Goal: Transaction & Acquisition: Book appointment/travel/reservation

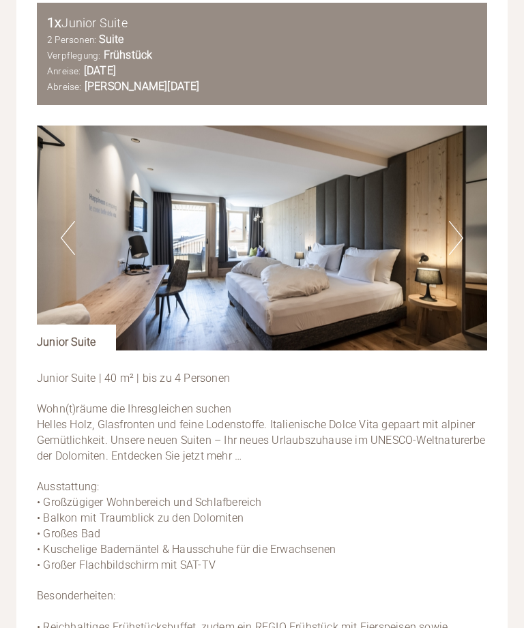
scroll to position [1536, 0]
click at [444, 195] on img at bounding box center [262, 238] width 450 height 225
click at [462, 221] on button "Next" at bounding box center [456, 238] width 14 height 34
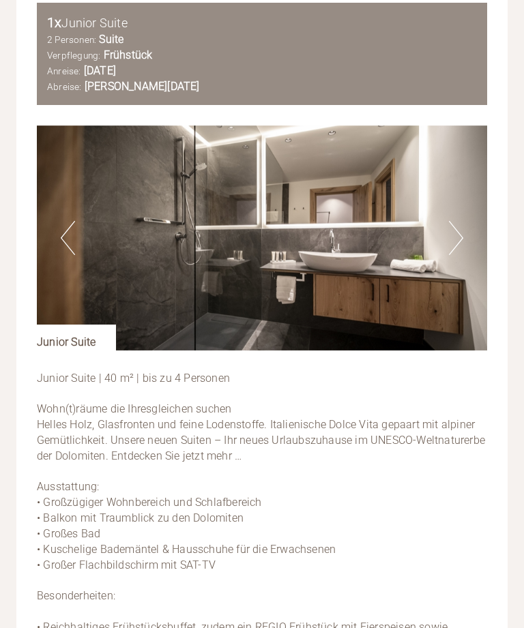
click at [460, 221] on button "Next" at bounding box center [456, 238] width 14 height 34
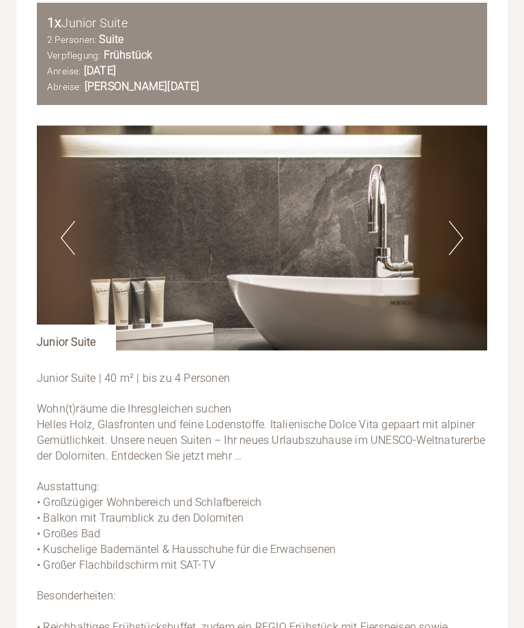
click at [462, 221] on button "Next" at bounding box center [456, 238] width 14 height 34
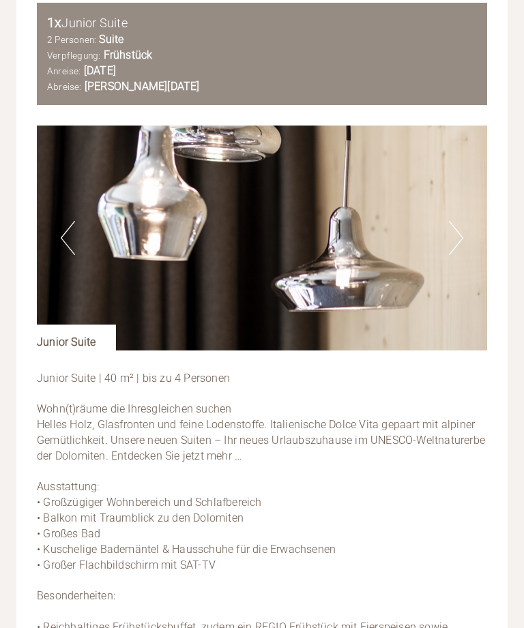
click at [449, 221] on button "Next" at bounding box center [456, 238] width 14 height 34
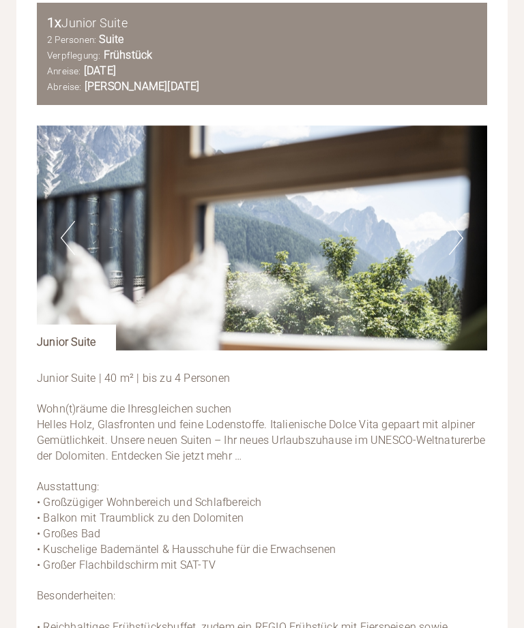
click at [452, 221] on button "Next" at bounding box center [456, 238] width 14 height 34
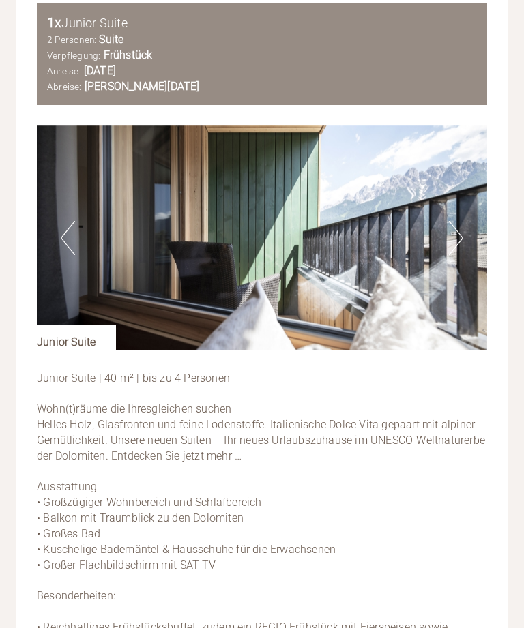
click at [465, 188] on img at bounding box center [262, 238] width 450 height 225
click at [466, 188] on img at bounding box center [262, 238] width 450 height 225
click at [455, 221] on button "Next" at bounding box center [456, 238] width 14 height 34
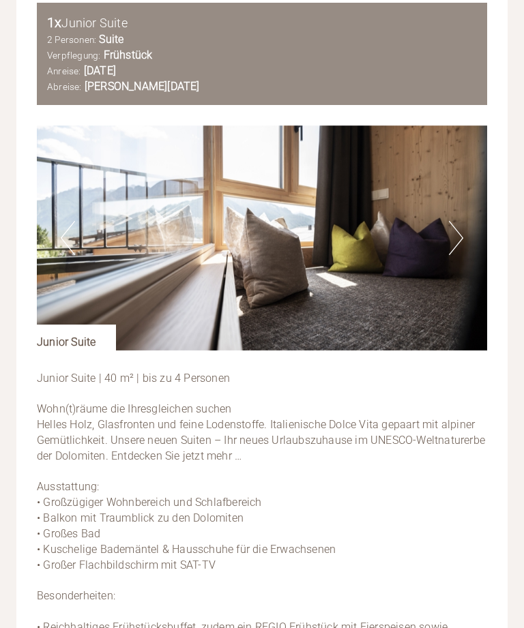
click at [462, 221] on button "Next" at bounding box center [456, 238] width 14 height 34
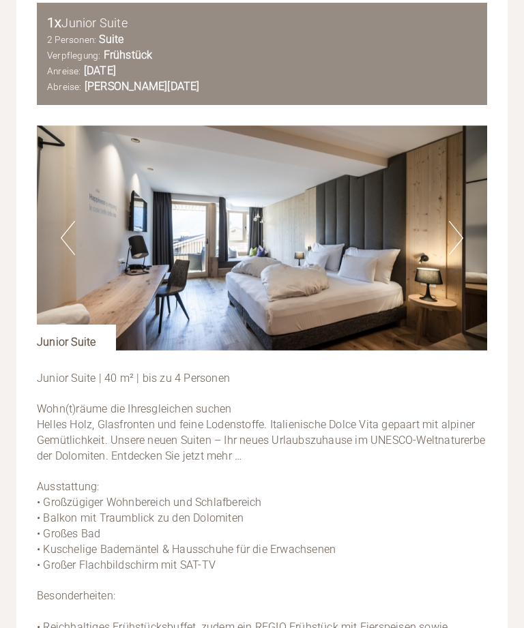
click at [458, 221] on button "Next" at bounding box center [456, 238] width 14 height 34
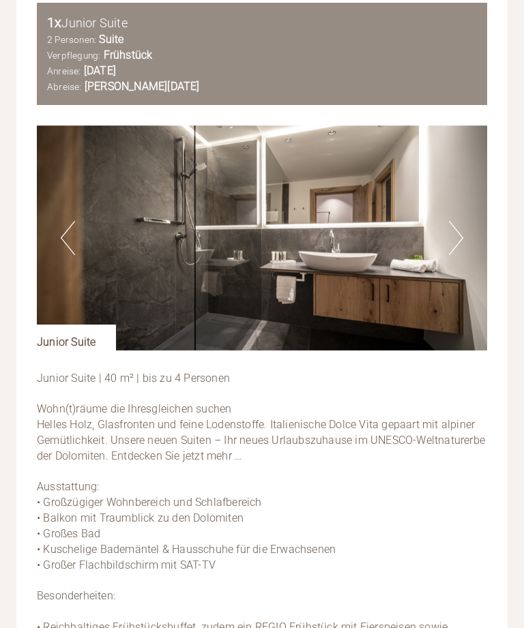
click at [463, 190] on img at bounding box center [262, 238] width 450 height 225
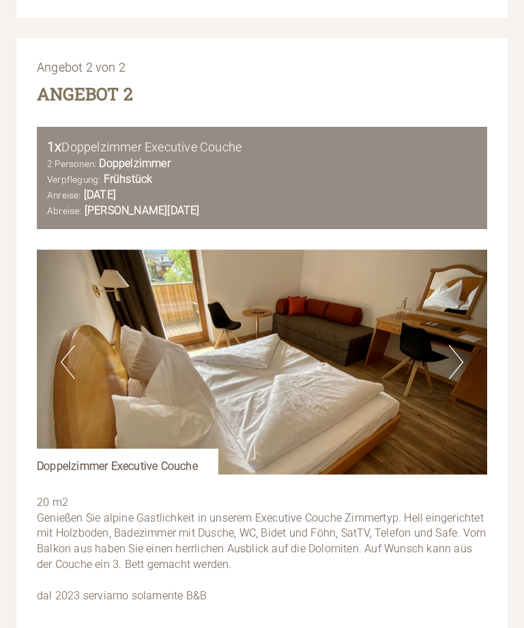
scroll to position [2572, 0]
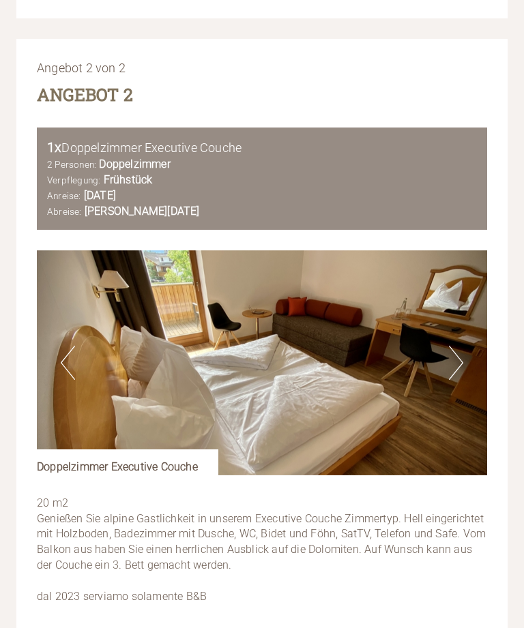
click at [458, 346] on button "Next" at bounding box center [456, 363] width 14 height 34
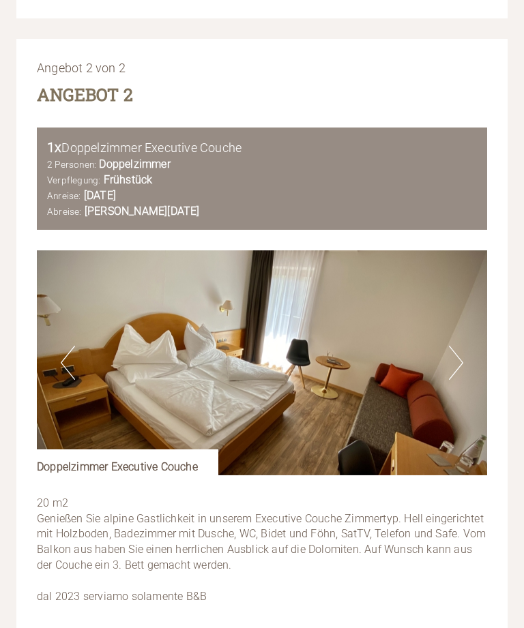
click at [457, 346] on button "Next" at bounding box center [456, 363] width 14 height 34
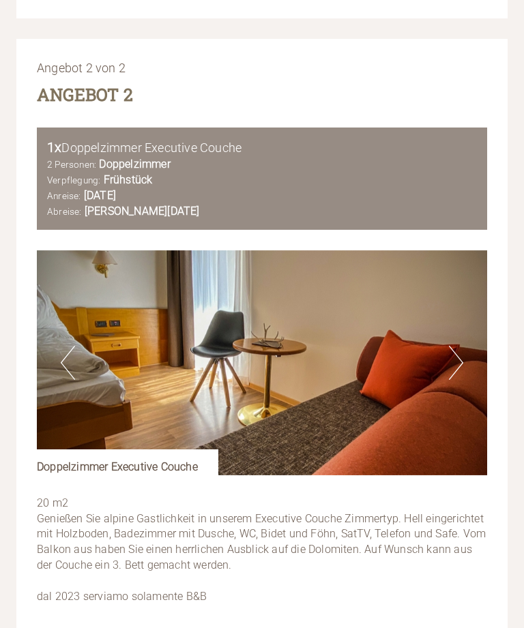
click at [458, 346] on button "Next" at bounding box center [456, 363] width 14 height 34
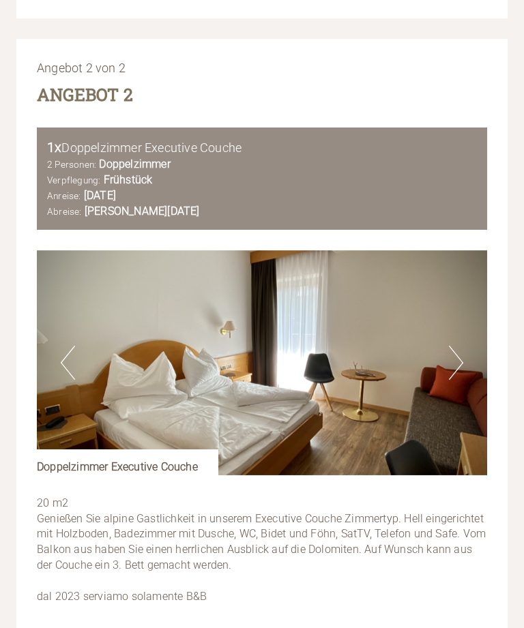
click at [457, 346] on button "Next" at bounding box center [456, 363] width 14 height 34
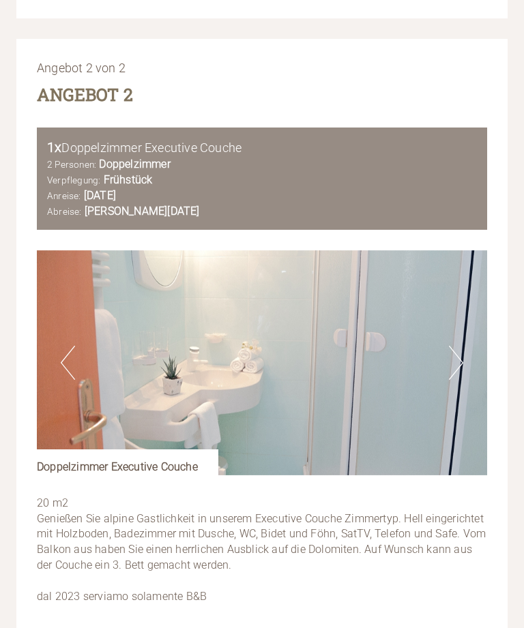
click at [456, 346] on button "Next" at bounding box center [456, 363] width 14 height 34
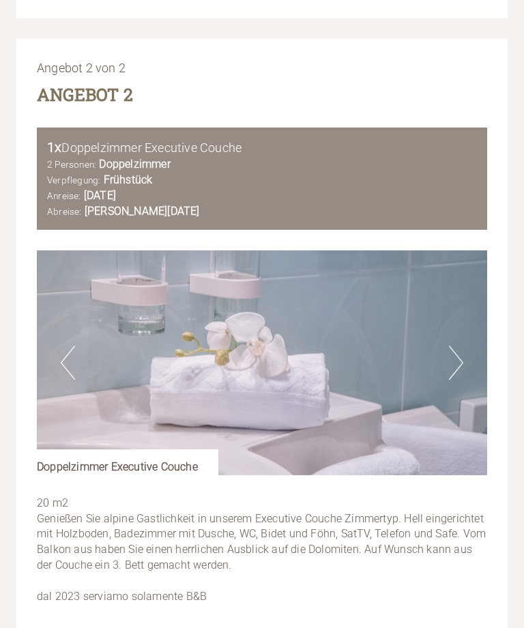
click at [456, 346] on button "Next" at bounding box center [456, 363] width 14 height 34
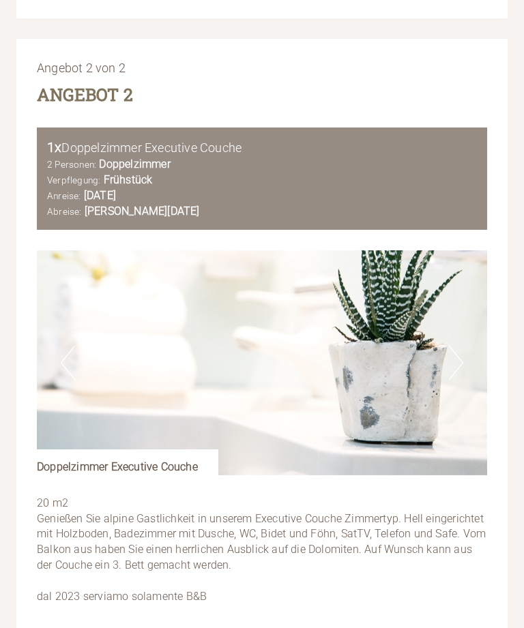
click at [464, 291] on img at bounding box center [262, 362] width 450 height 225
click at [460, 346] on button "Next" at bounding box center [456, 363] width 14 height 34
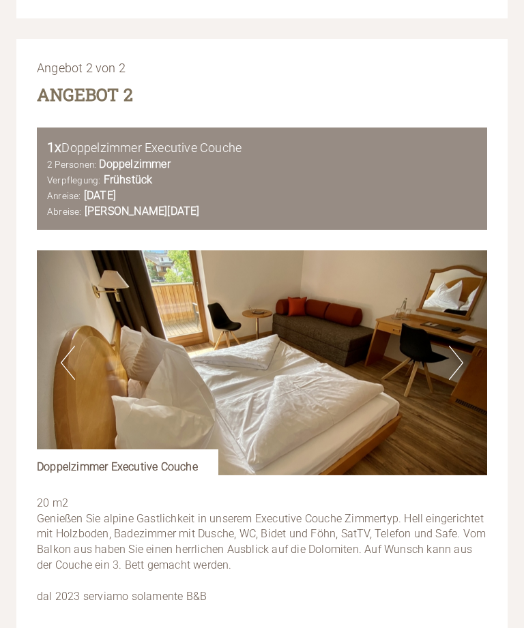
click at [460, 346] on button "Next" at bounding box center [456, 363] width 14 height 34
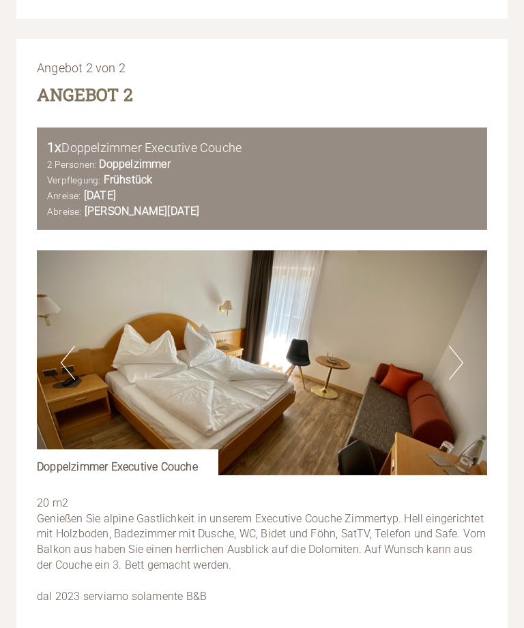
click at [462, 346] on button "Next" at bounding box center [456, 363] width 14 height 34
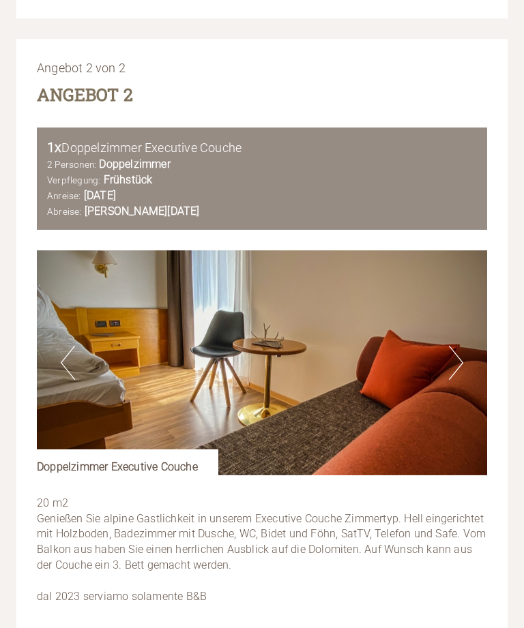
click at [464, 293] on img at bounding box center [262, 362] width 450 height 225
click at [460, 346] on button "Next" at bounding box center [456, 363] width 14 height 34
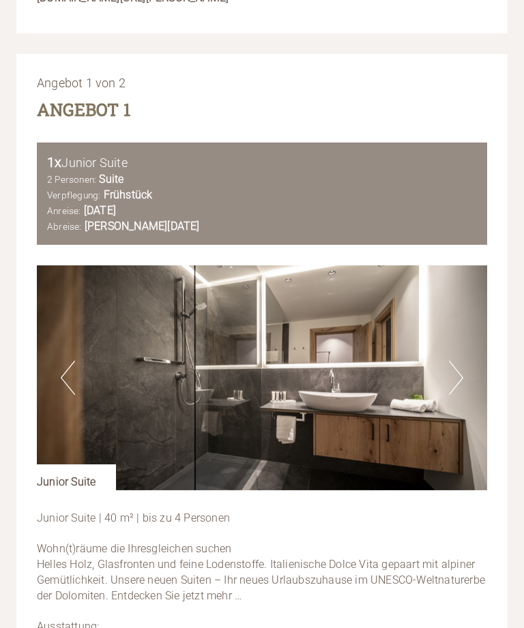
scroll to position [1368, 0]
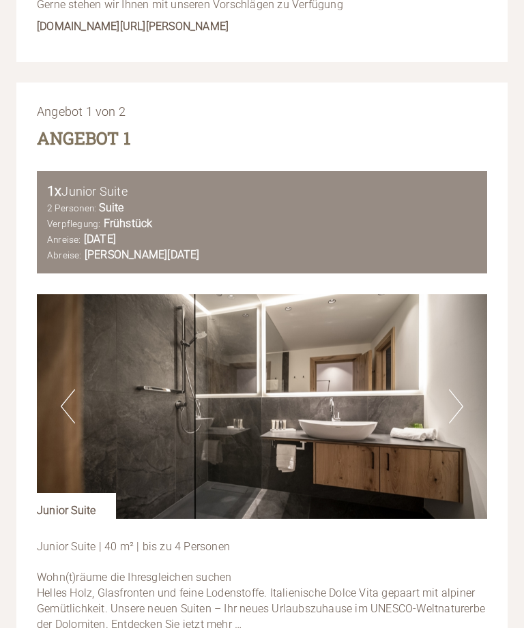
click at [466, 363] on img at bounding box center [262, 406] width 450 height 225
click at [466, 362] on img at bounding box center [262, 406] width 450 height 225
click at [470, 363] on img at bounding box center [262, 406] width 450 height 225
click at [464, 362] on img at bounding box center [262, 406] width 450 height 225
click at [70, 389] on button "Previous" at bounding box center [68, 406] width 14 height 34
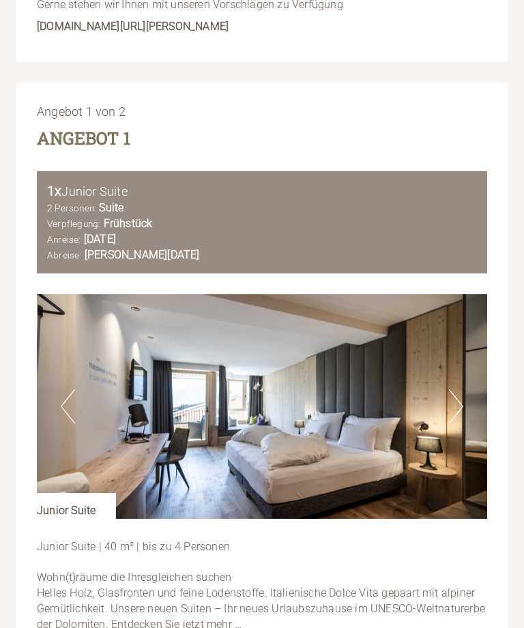
click at [69, 389] on button "Previous" at bounding box center [68, 406] width 14 height 34
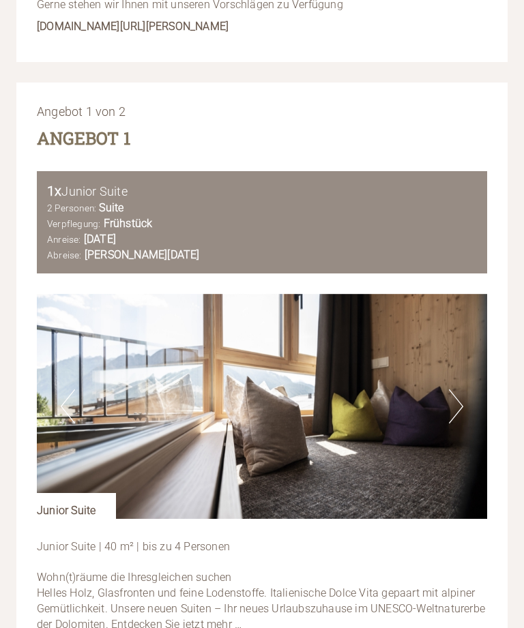
click at [76, 358] on img at bounding box center [262, 406] width 450 height 225
click at [70, 389] on button "Previous" at bounding box center [68, 406] width 14 height 34
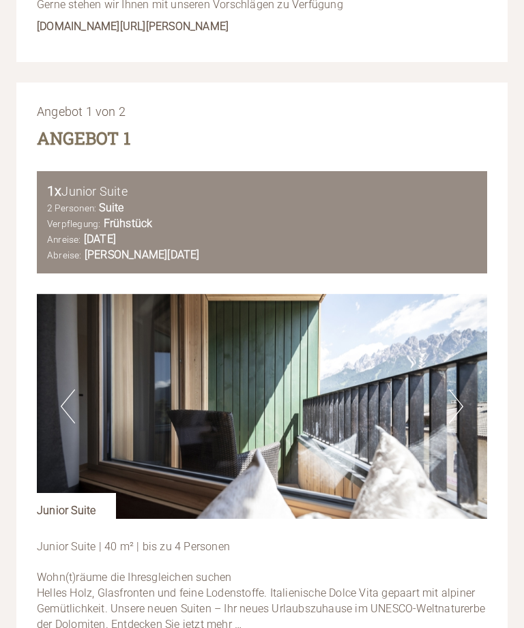
click at [69, 389] on button "Previous" at bounding box center [68, 406] width 14 height 34
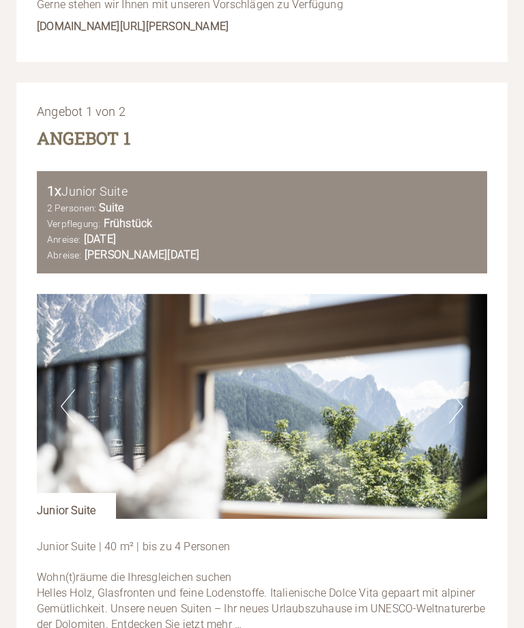
click at [69, 389] on button "Previous" at bounding box center [68, 406] width 14 height 34
click at [77, 353] on img at bounding box center [262, 406] width 450 height 225
click at [72, 389] on button "Previous" at bounding box center [68, 406] width 14 height 34
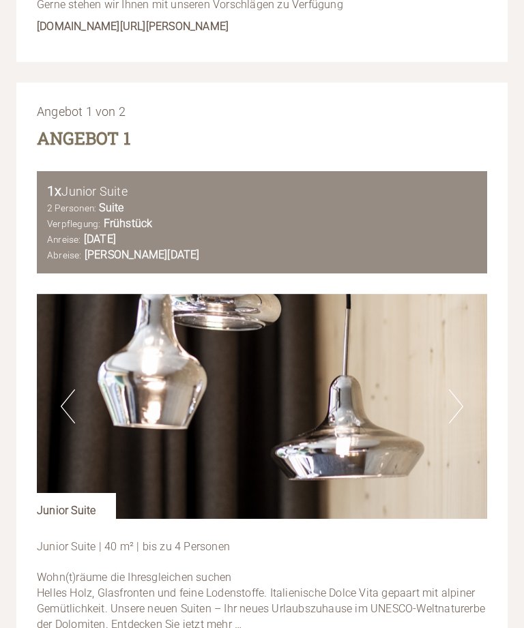
click at [72, 389] on button "Previous" at bounding box center [68, 406] width 14 height 34
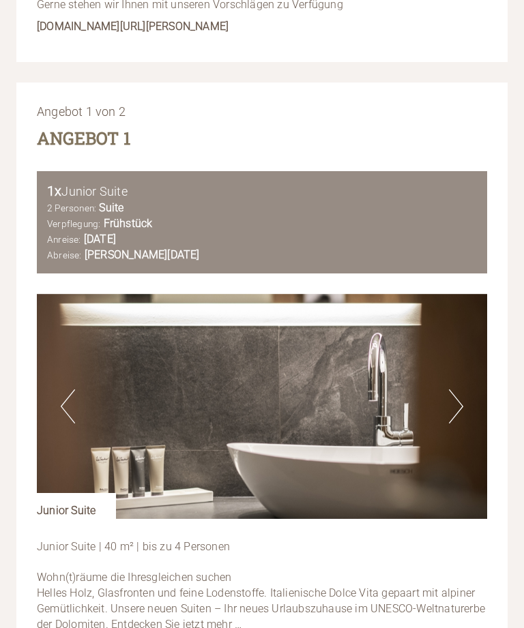
click at [77, 355] on img at bounding box center [262, 406] width 450 height 225
click at [459, 389] on button "Next" at bounding box center [456, 406] width 14 height 34
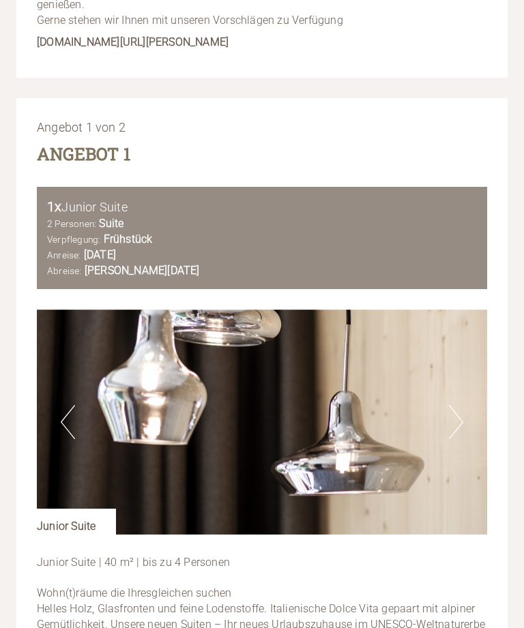
scroll to position [1346, 0]
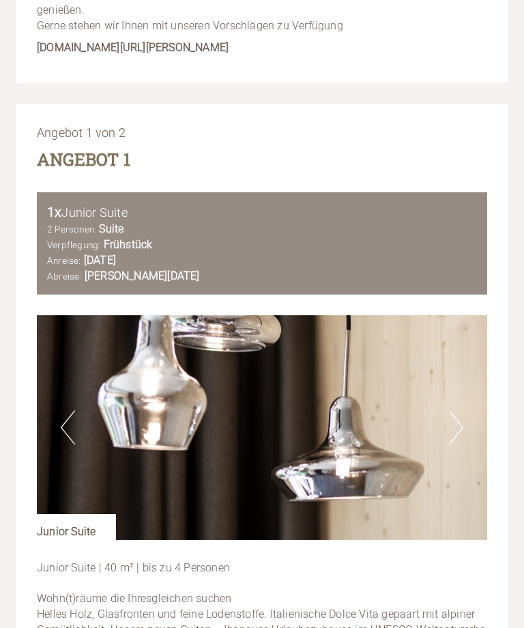
click at [474, 387] on img at bounding box center [262, 427] width 450 height 225
click at [73, 411] on button "Previous" at bounding box center [68, 428] width 14 height 34
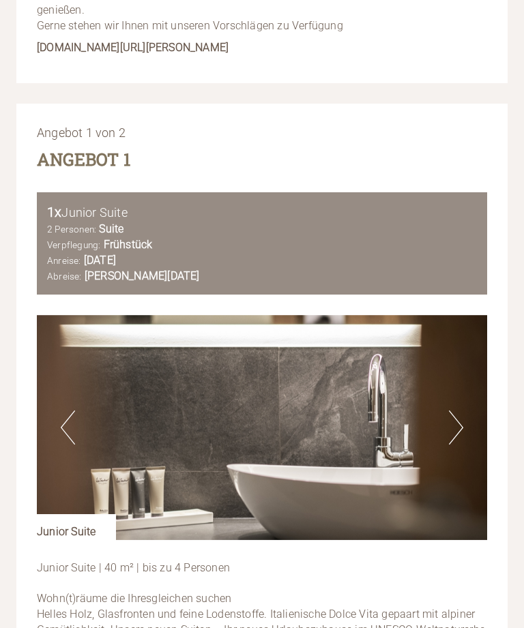
click at [72, 411] on button "Previous" at bounding box center [68, 428] width 14 height 34
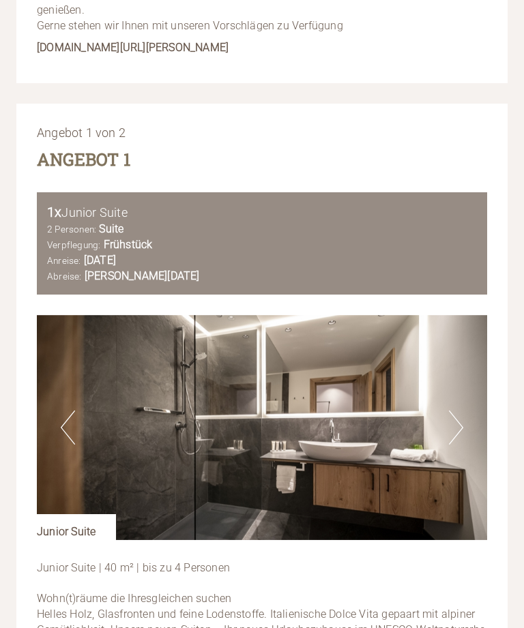
click at [67, 411] on button "Previous" at bounding box center [68, 428] width 14 height 34
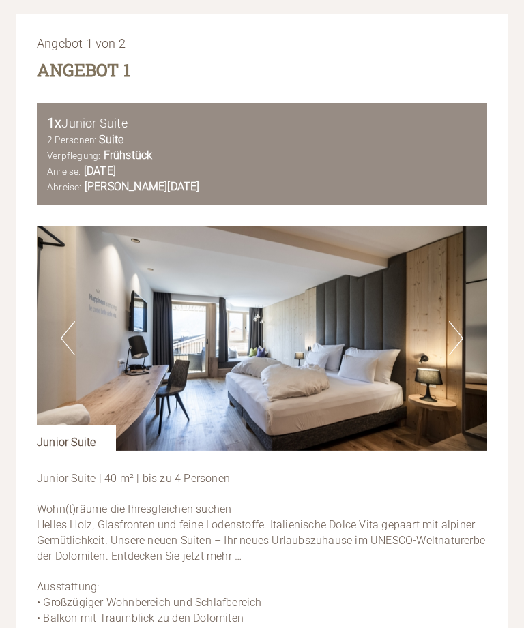
scroll to position [1438, 0]
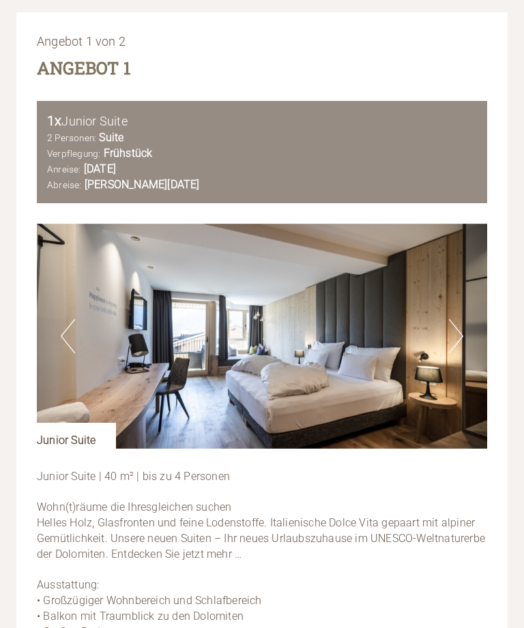
click at [462, 319] on button "Next" at bounding box center [456, 336] width 14 height 34
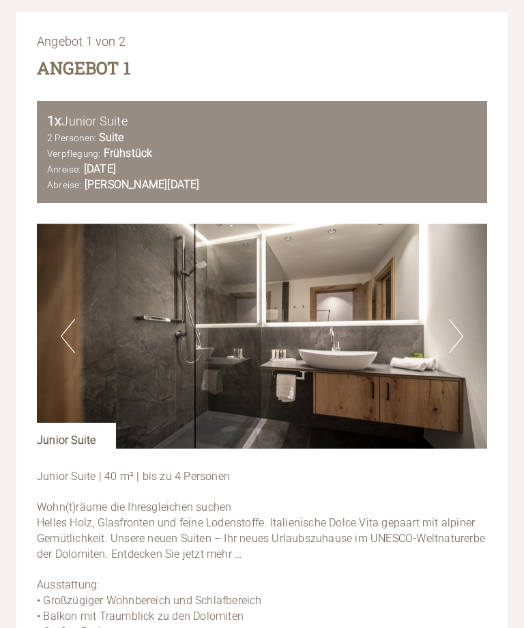
click at [469, 290] on img at bounding box center [262, 336] width 450 height 225
click at [465, 281] on img at bounding box center [262, 336] width 450 height 225
click at [456, 319] on button "Next" at bounding box center [456, 336] width 14 height 34
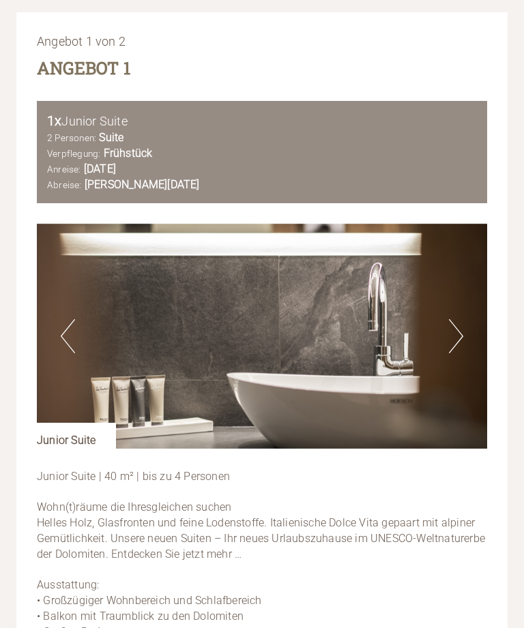
click at [465, 301] on img at bounding box center [262, 336] width 450 height 225
click at [469, 299] on img at bounding box center [262, 336] width 450 height 225
click at [460, 319] on button "Next" at bounding box center [456, 336] width 14 height 34
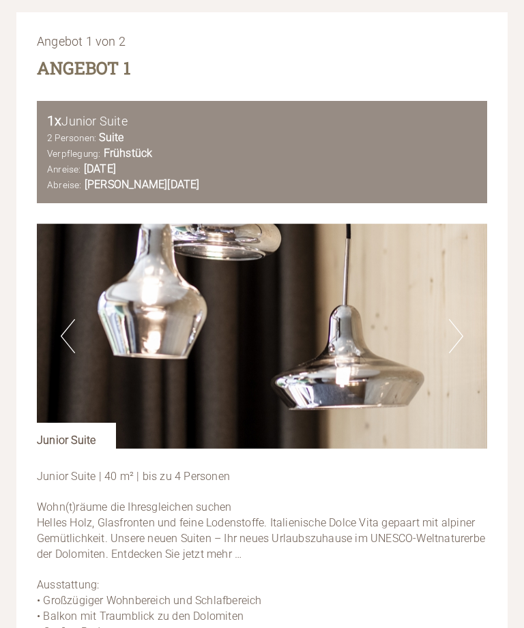
click at [457, 319] on button "Next" at bounding box center [456, 336] width 14 height 34
click at [455, 319] on button "Next" at bounding box center [456, 336] width 14 height 34
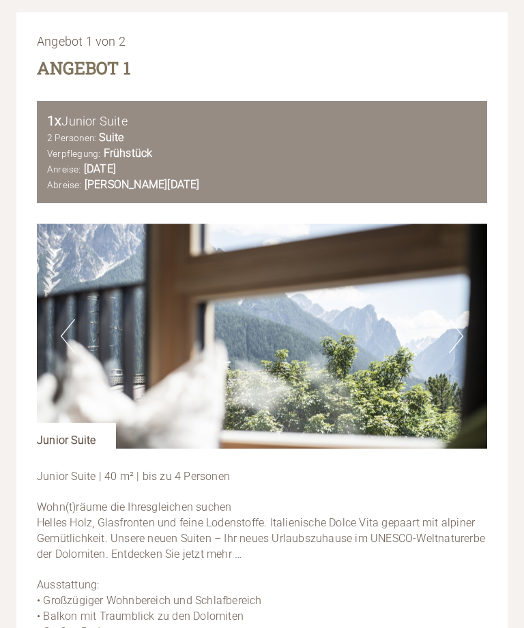
click at [462, 319] on button "Next" at bounding box center [456, 336] width 14 height 34
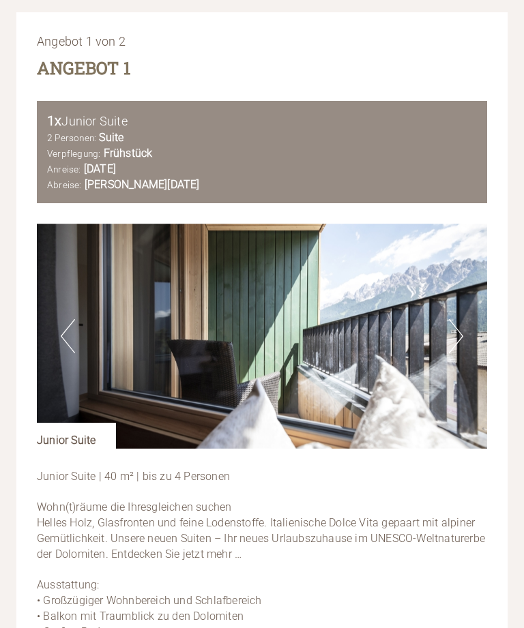
click at [465, 286] on img at bounding box center [262, 336] width 450 height 225
click at [469, 282] on img at bounding box center [262, 336] width 450 height 225
click at [472, 287] on img at bounding box center [262, 336] width 450 height 225
click at [465, 280] on img at bounding box center [262, 336] width 450 height 225
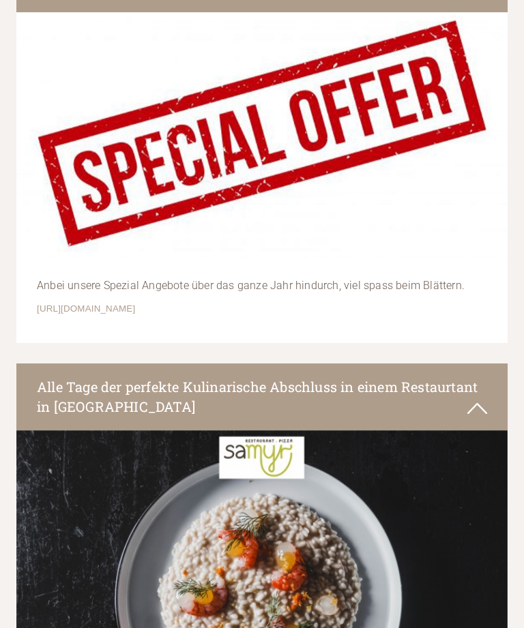
scroll to position [3554, 0]
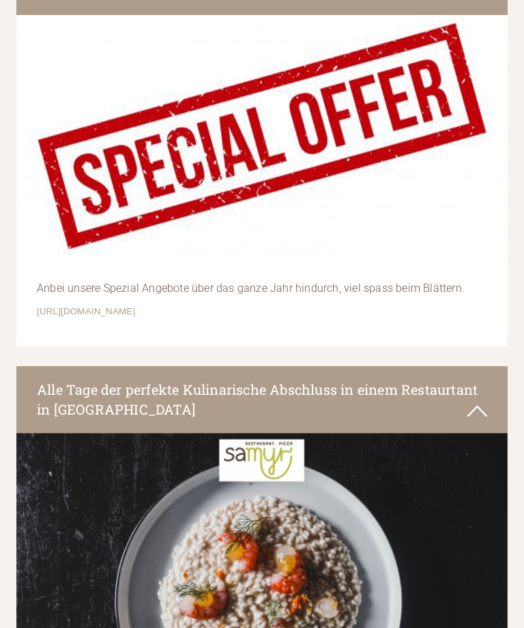
click at [477, 400] on icon at bounding box center [477, 411] width 20 height 23
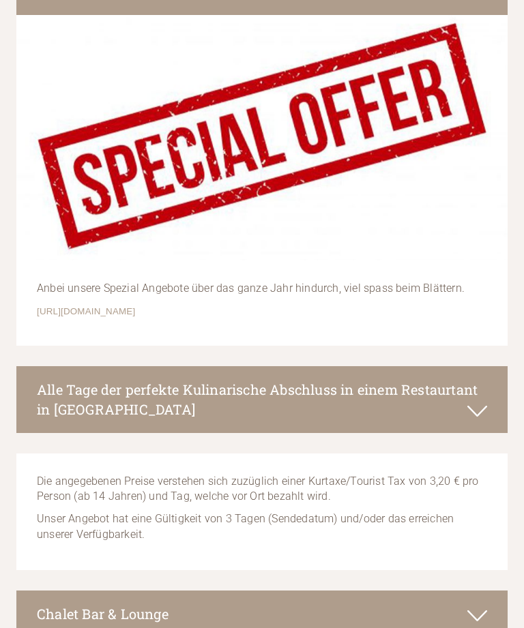
click at [483, 400] on icon at bounding box center [477, 411] width 20 height 23
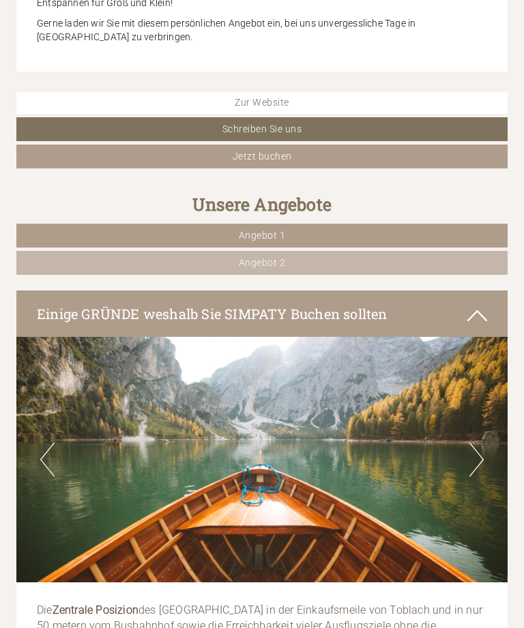
scroll to position [424, 0]
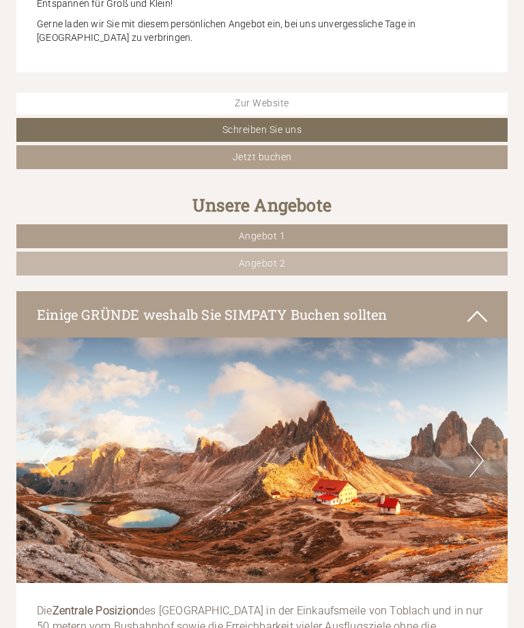
click at [287, 224] on link "Angebot 1" at bounding box center [261, 236] width 491 height 24
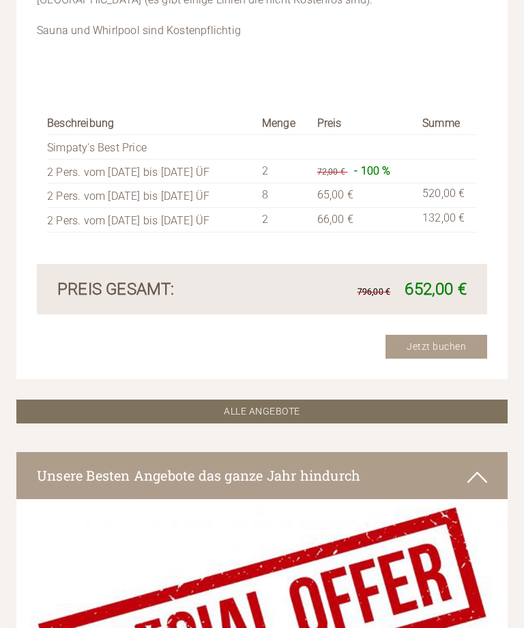
scroll to position [2218, 0]
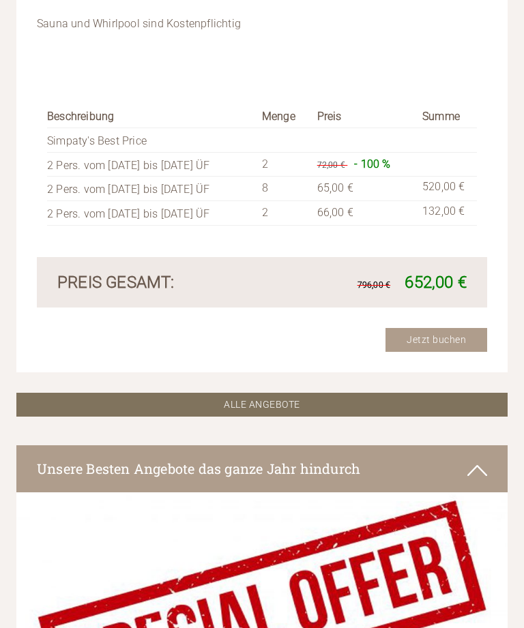
click at [265, 393] on link "ALLE ANGEBOTE" at bounding box center [261, 405] width 491 height 24
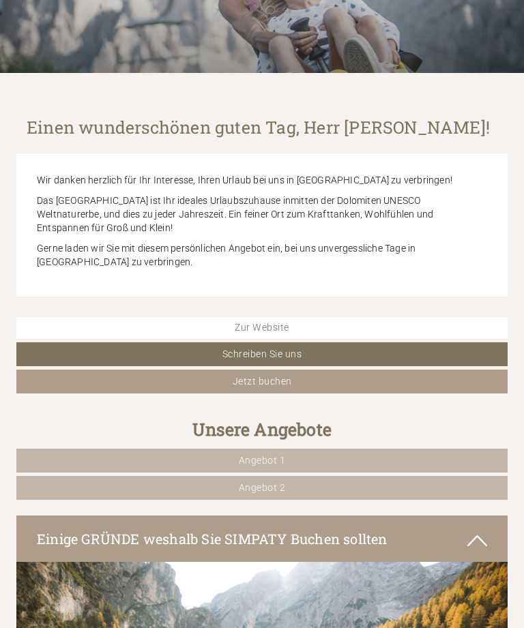
scroll to position [200, 0]
click at [362, 449] on link "Angebot 1" at bounding box center [261, 461] width 491 height 24
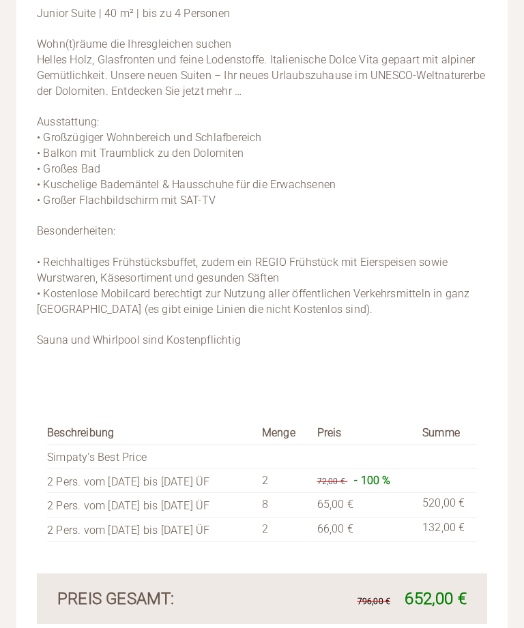
scroll to position [1935, 0]
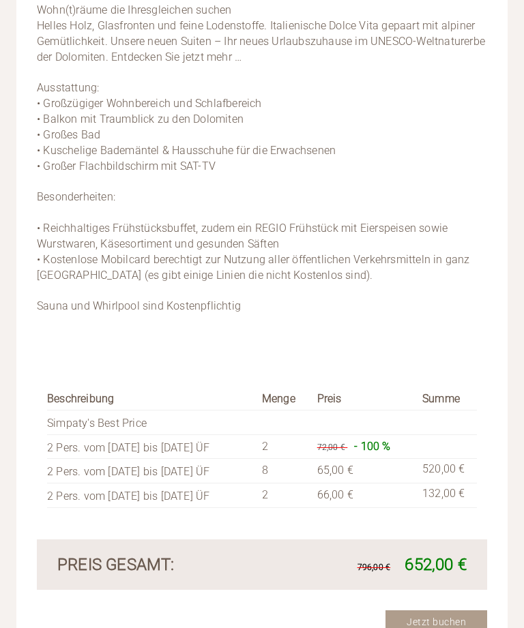
click at [432, 610] on link "Jetzt buchen" at bounding box center [436, 622] width 102 height 24
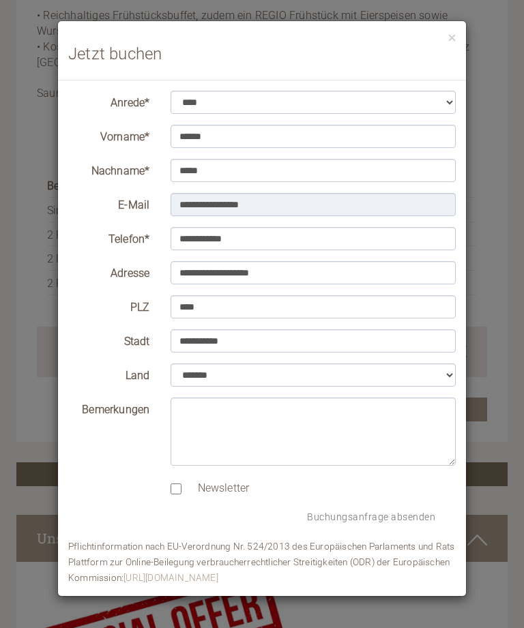
scroll to position [1990, 0]
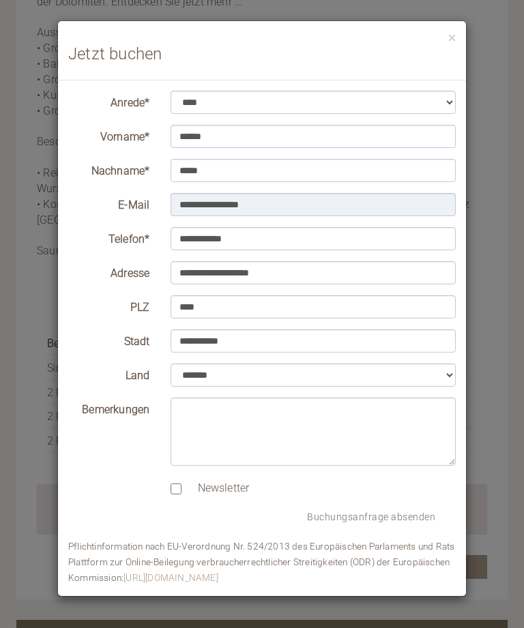
click at [454, 37] on button "×" at bounding box center [452, 37] width 8 height 14
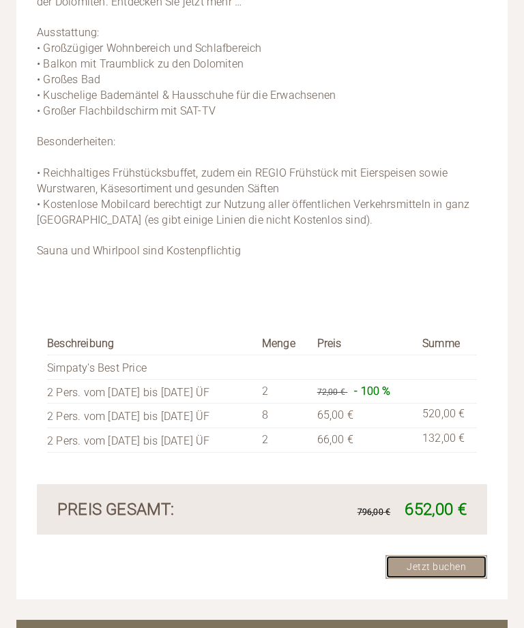
scroll to position [1879, 0]
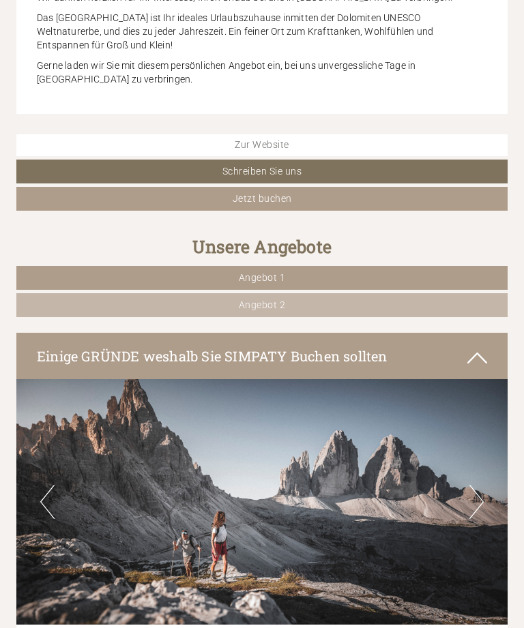
click at [306, 266] on link "Angebot 1" at bounding box center [261, 278] width 491 height 24
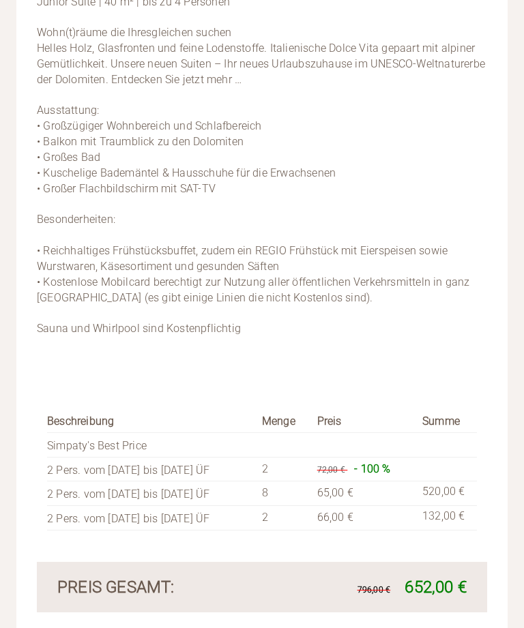
scroll to position [1917, 0]
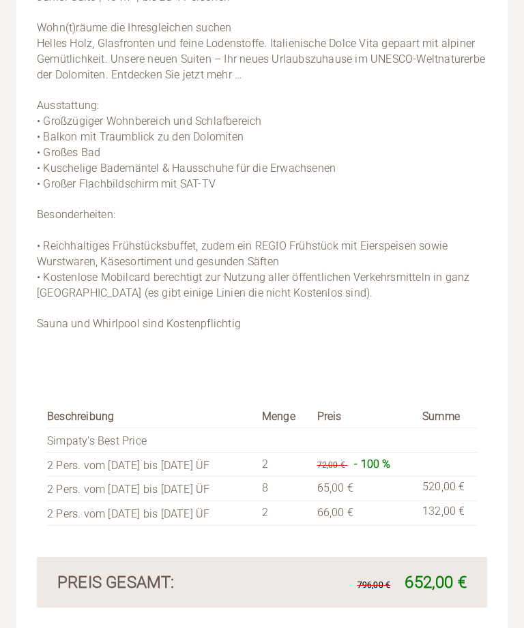
click at [431, 628] on link "Jetzt buchen" at bounding box center [436, 640] width 102 height 24
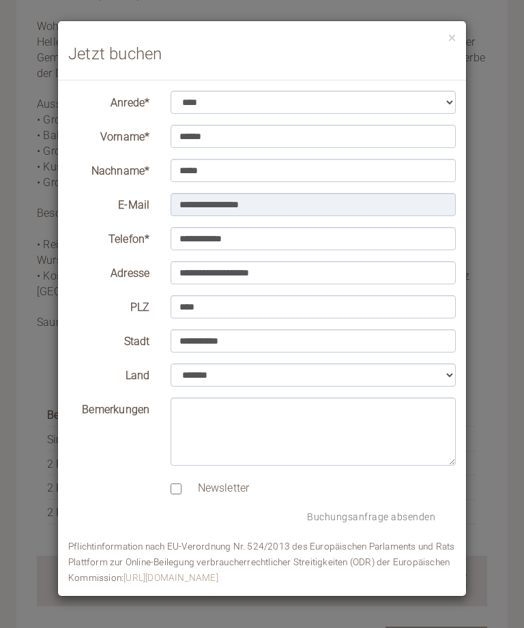
scroll to position [1918, 0]
click at [376, 520] on button "Buchungsanfrage absenden" at bounding box center [370, 518] width 169 height 22
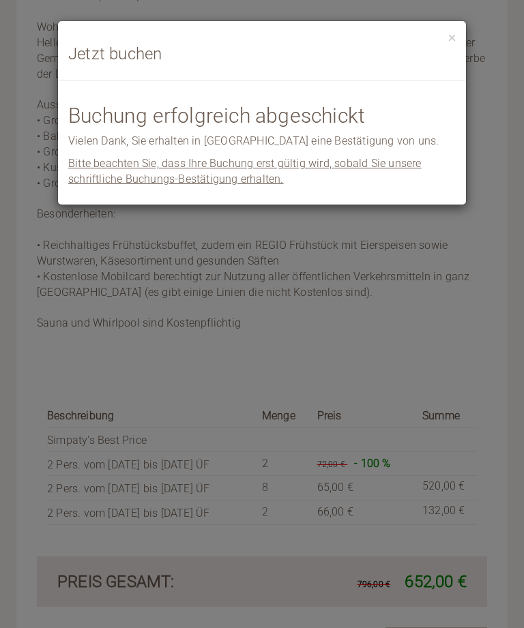
click at [452, 37] on button "×" at bounding box center [452, 37] width 8 height 14
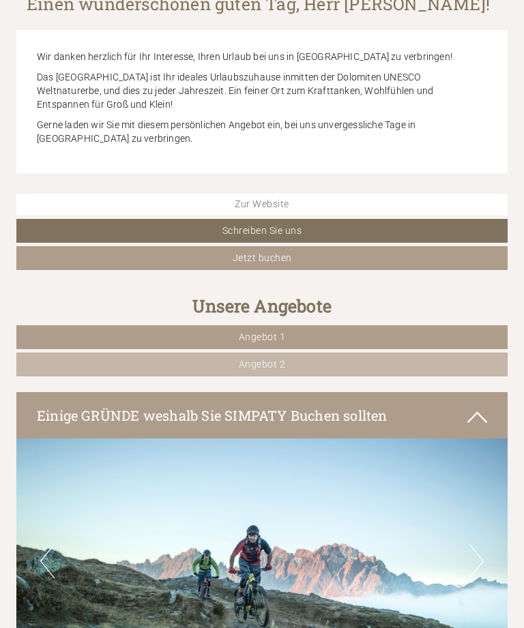
scroll to position [323, 0]
